Goal: Check status

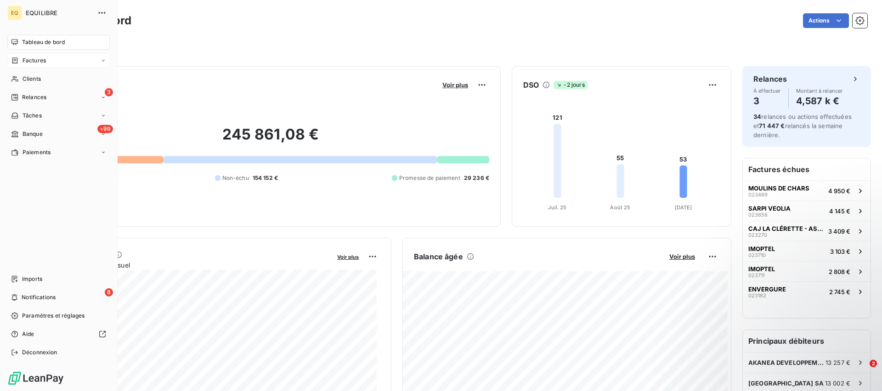
click at [33, 62] on span "Factures" at bounding box center [34, 60] width 23 height 8
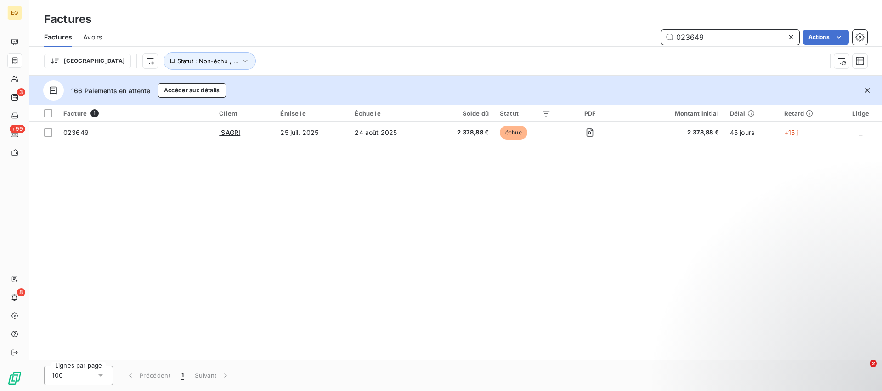
drag, startPoint x: 710, startPoint y: 35, endPoint x: 668, endPoint y: 34, distance: 42.3
click at [668, 34] on input "023649" at bounding box center [730, 37] width 138 height 15
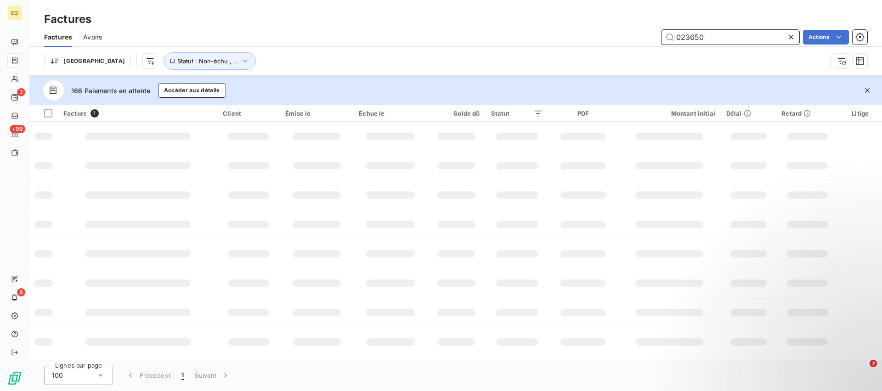
type input "023650"
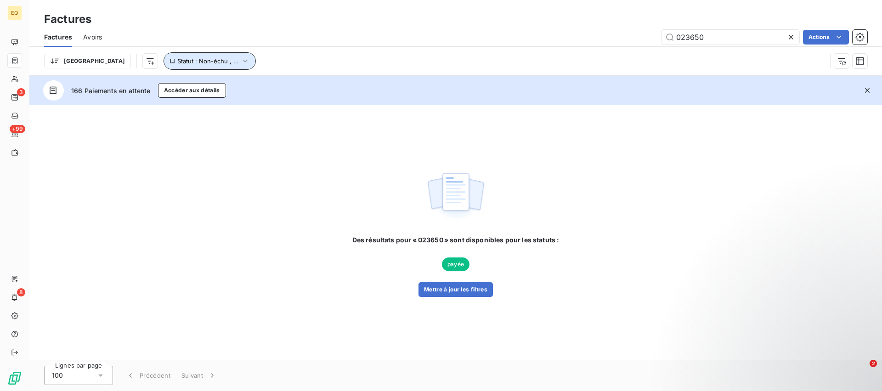
click at [243, 62] on icon "button" at bounding box center [245, 61] width 4 height 3
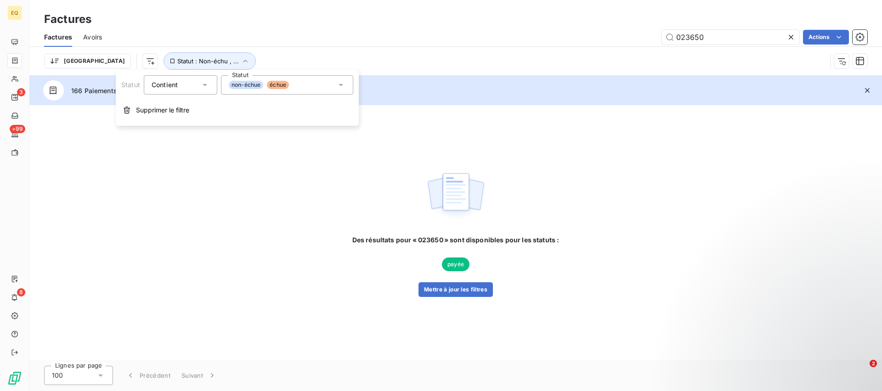
click at [283, 85] on span "échue" at bounding box center [278, 85] width 22 height 8
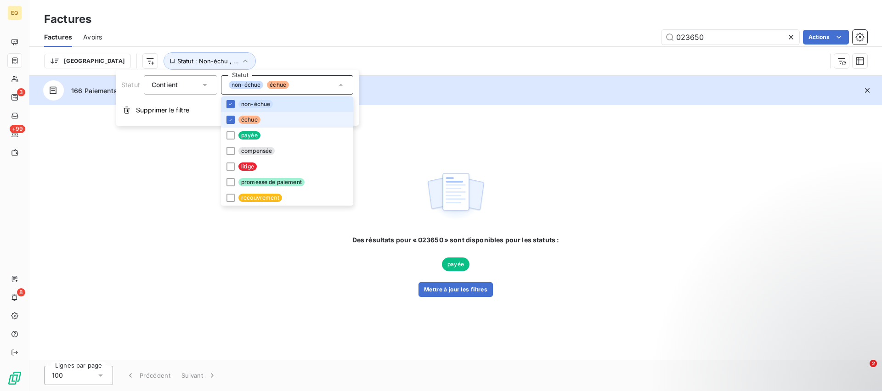
click at [243, 119] on span "échue" at bounding box center [249, 120] width 22 height 8
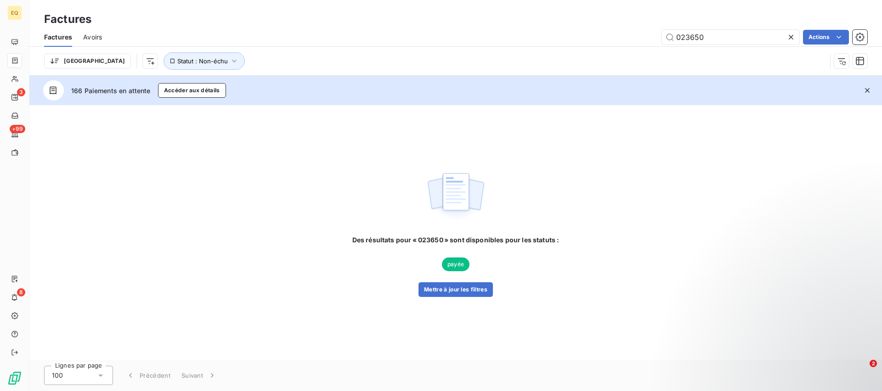
click at [420, 133] on div "Des résultats pour « 023650 » sont disponibles pour les statuts : payée Mettre …" at bounding box center [455, 232] width 852 height 255
click at [230, 58] on icon "button" at bounding box center [234, 60] width 9 height 9
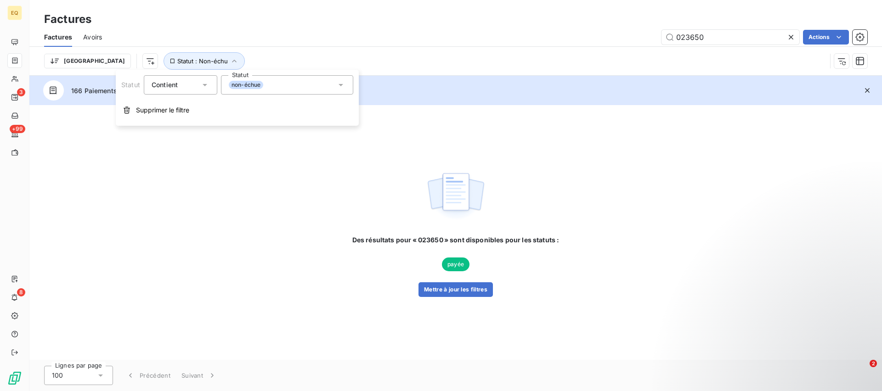
click at [342, 85] on icon at bounding box center [340, 84] width 9 height 9
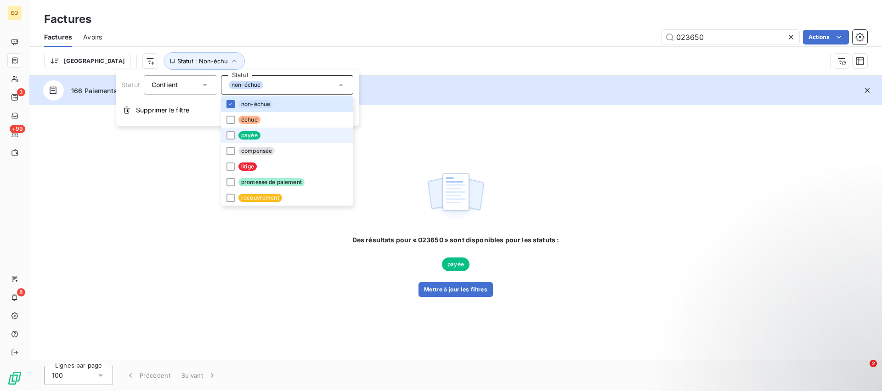
click at [244, 138] on span "payée" at bounding box center [249, 135] width 22 height 8
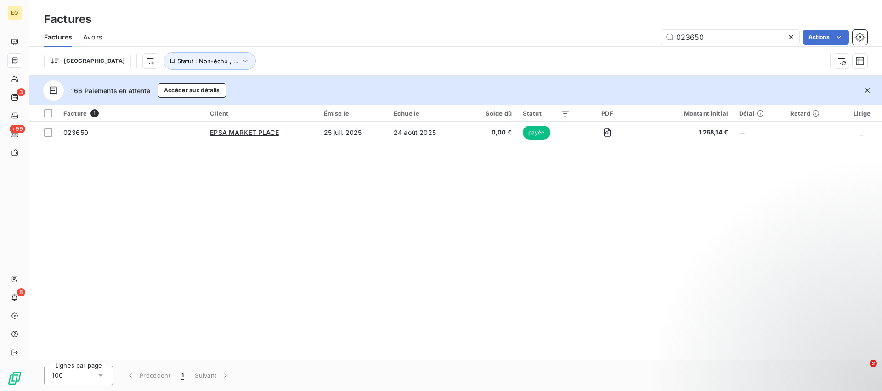
click at [138, 166] on div "Facture 1 Client Émise le Échue le Solde dû Statut PDF Montant initial Délai Re…" at bounding box center [455, 232] width 852 height 255
